Goal: Information Seeking & Learning: Find specific fact

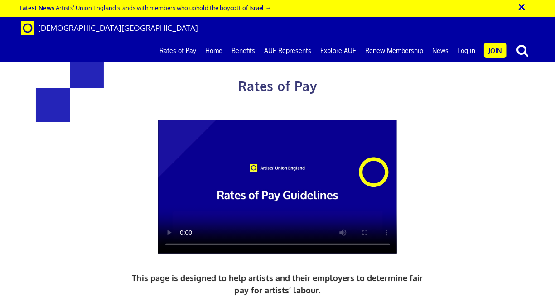
scroll to position [0, 1]
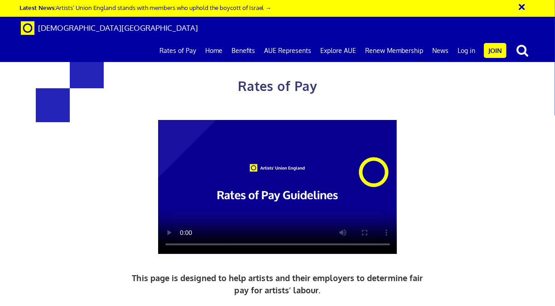
click at [245, 95] on div "Rates of Pay This page is designed to help artists and their employers to deter…" at bounding box center [277, 234] width 379 height 397
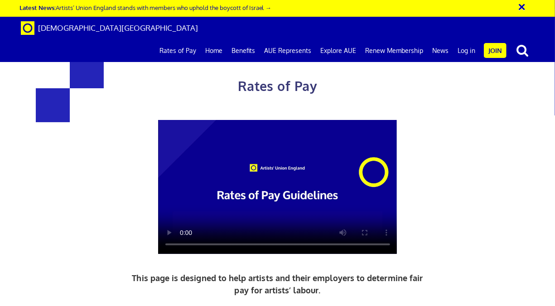
drag, startPoint x: 172, startPoint y: 119, endPoint x: 171, endPoint y: 128, distance: 9.1
